Goal: Transaction & Acquisition: Purchase product/service

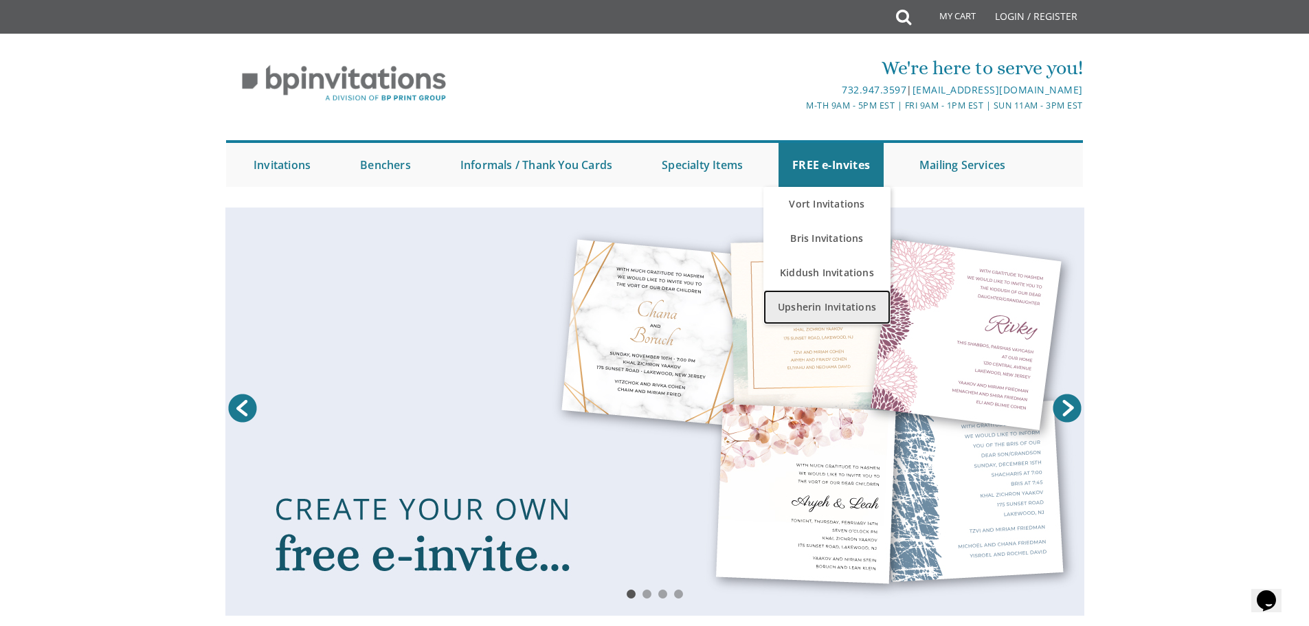
click at [820, 302] on link "Upsherin Invitations" at bounding box center [826, 307] width 127 height 34
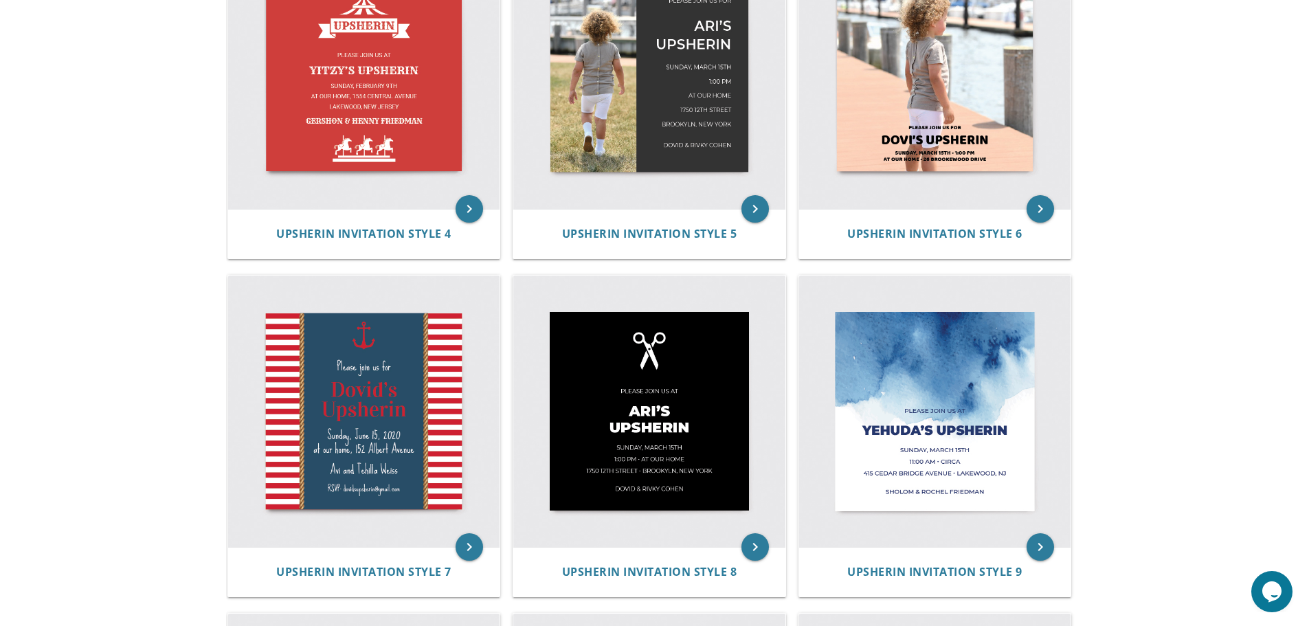
scroll to position [687, 0]
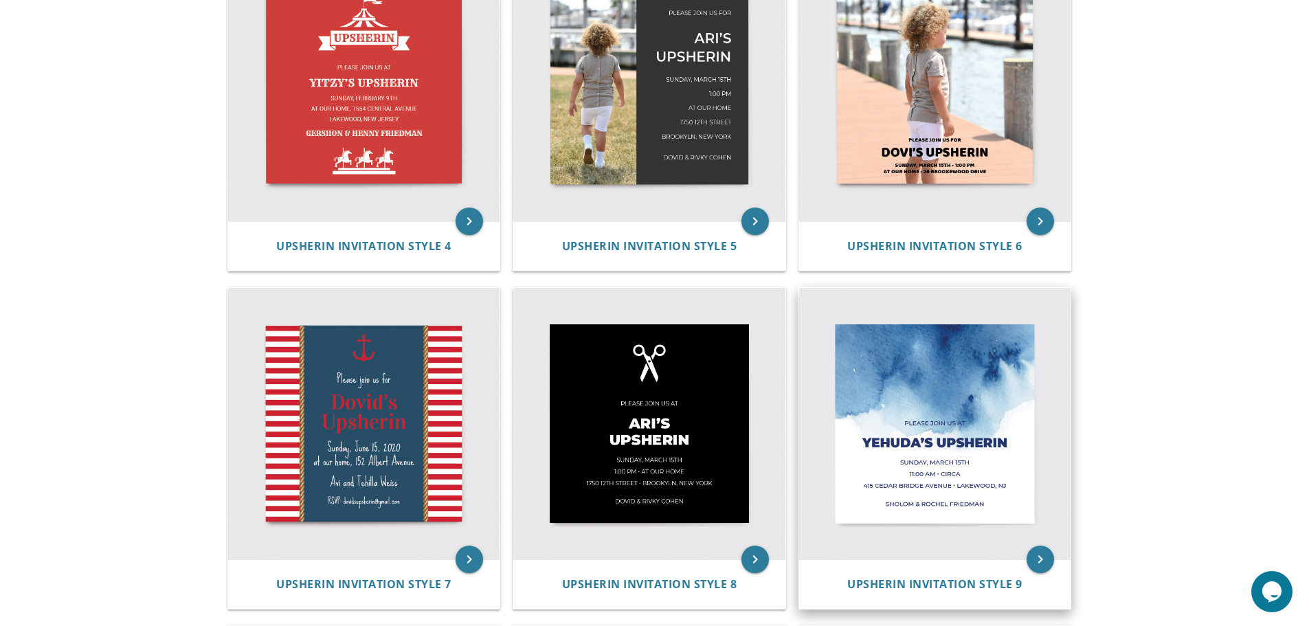
click at [925, 402] on img at bounding box center [935, 424] width 272 height 272
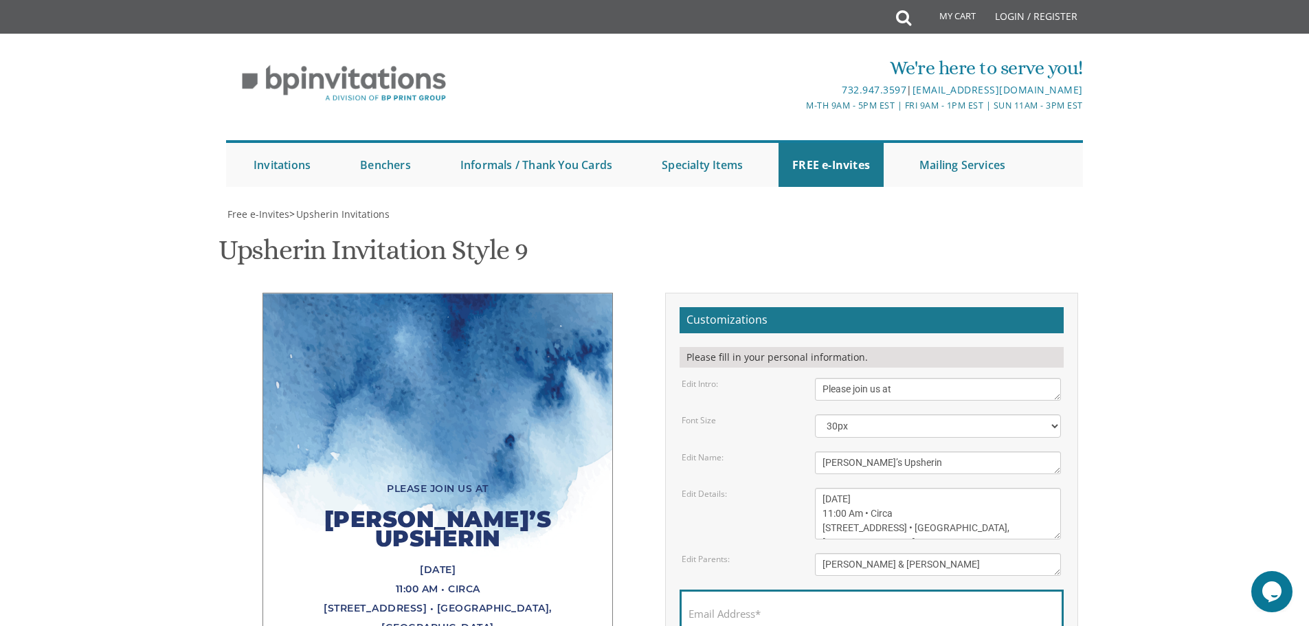
scroll to position [172, 0]
click at [913, 378] on textarea "Please join us at" at bounding box center [938, 389] width 246 height 23
click at [563, 498] on div "Yehuda’s Upsherin" at bounding box center [438, 529] width 294 height 62
click at [562, 498] on div "Yehuda’s Upsherin" at bounding box center [438, 529] width 294 height 62
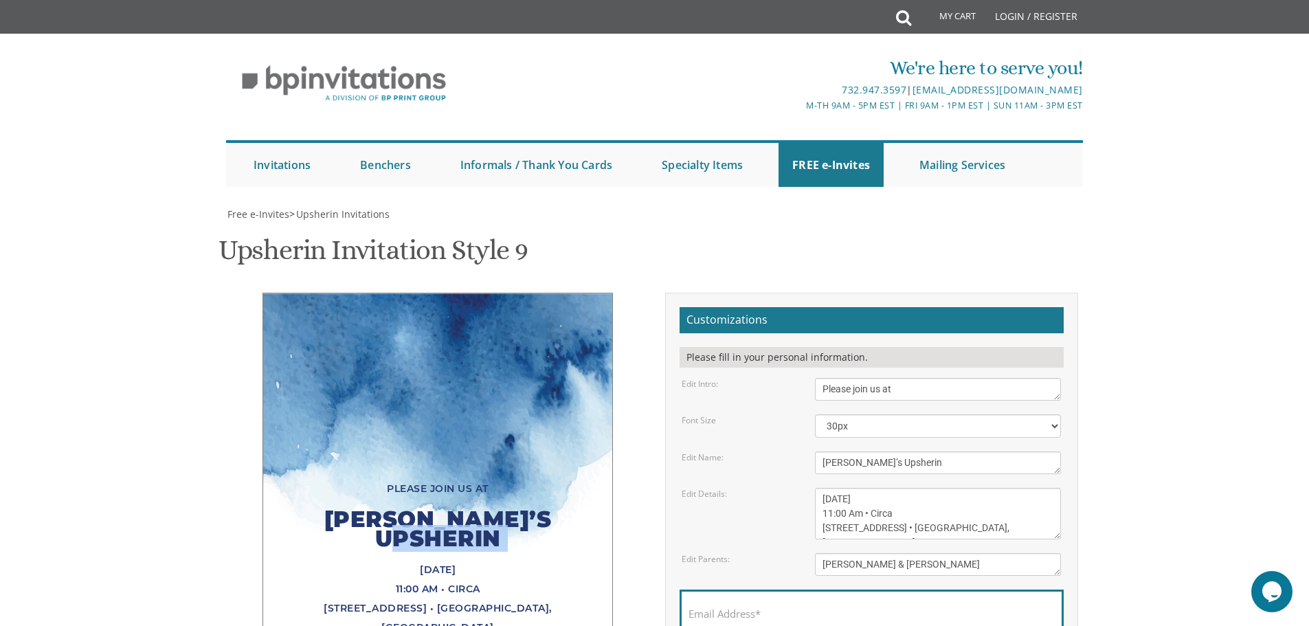
click at [562, 498] on div "Yehuda’s Upsherin" at bounding box center [438, 529] width 294 height 62
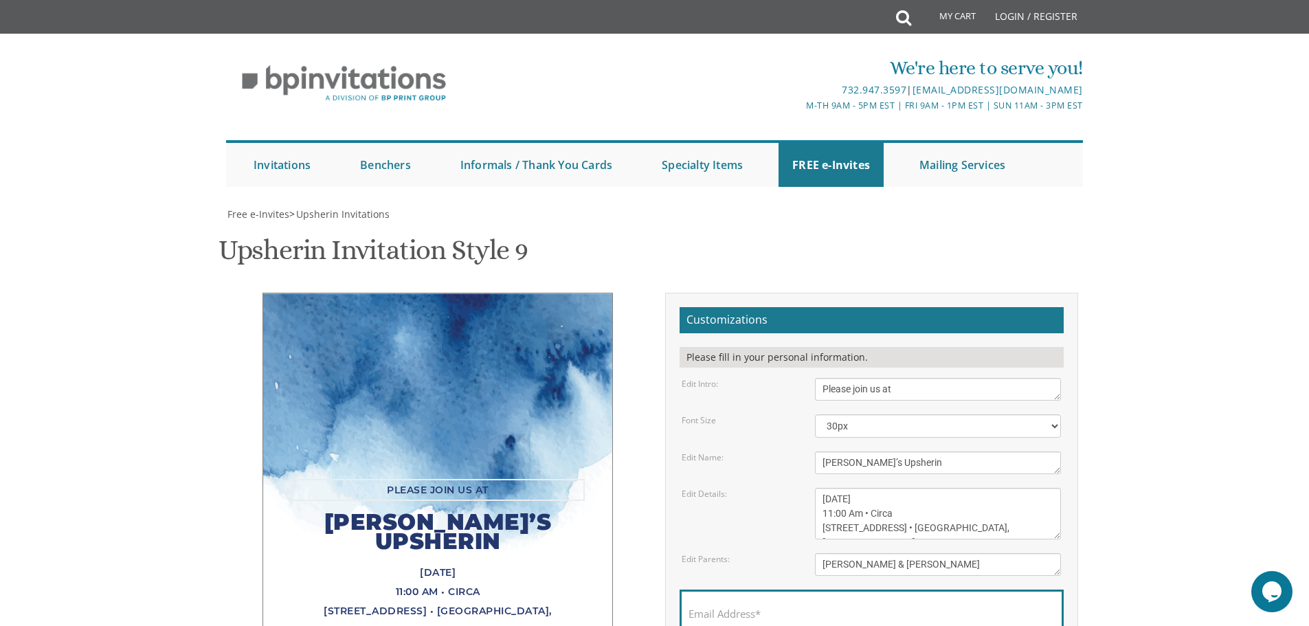
click at [939, 378] on textarea "Please join us at" at bounding box center [938, 389] width 246 height 23
click at [1015, 451] on textarea "Yehuda’s Upsherin" at bounding box center [938, 462] width 246 height 23
type textarea "Y"
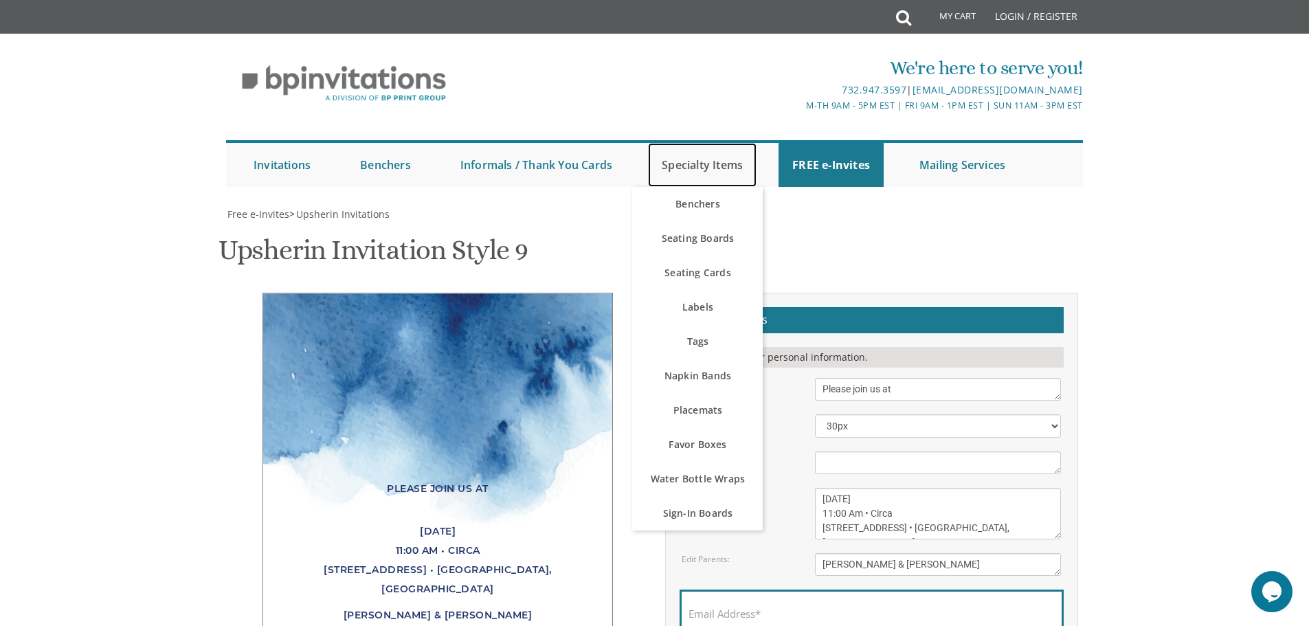
click at [689, 164] on link "Specialty Items" at bounding box center [702, 165] width 109 height 44
click at [710, 164] on link "Specialty Items" at bounding box center [702, 165] width 109 height 44
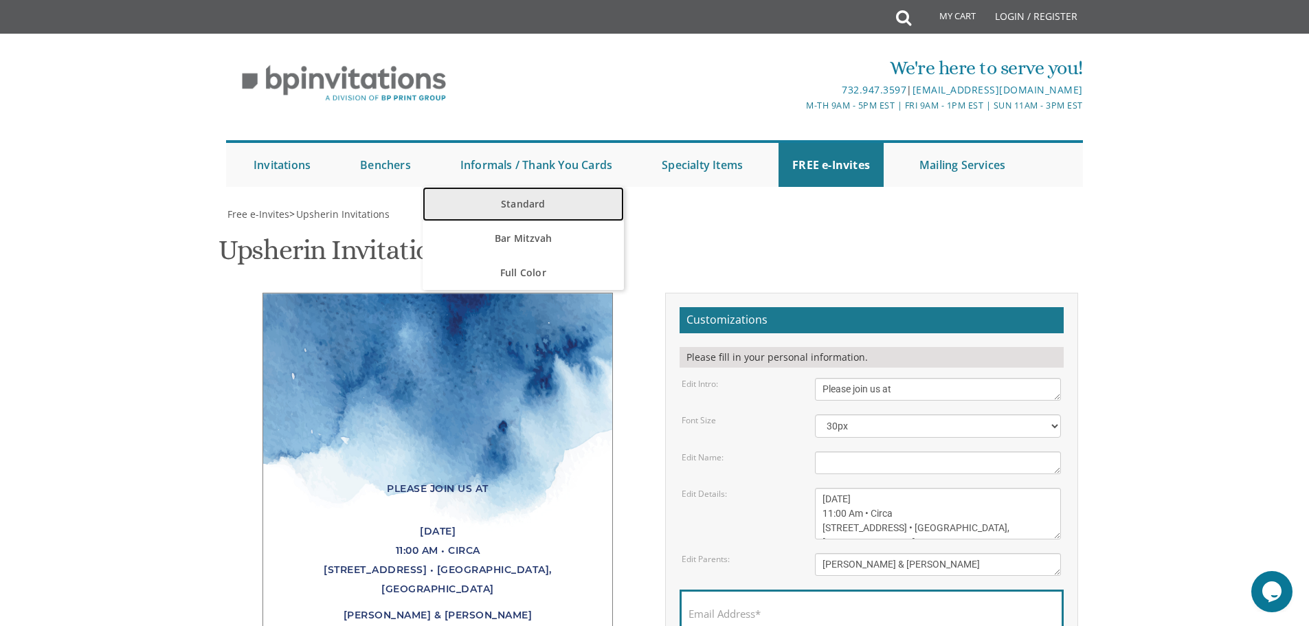
click at [523, 202] on link "Standard" at bounding box center [522, 204] width 201 height 34
click at [600, 193] on link "Standard" at bounding box center [522, 204] width 201 height 34
